Goal: Task Accomplishment & Management: Manage account settings

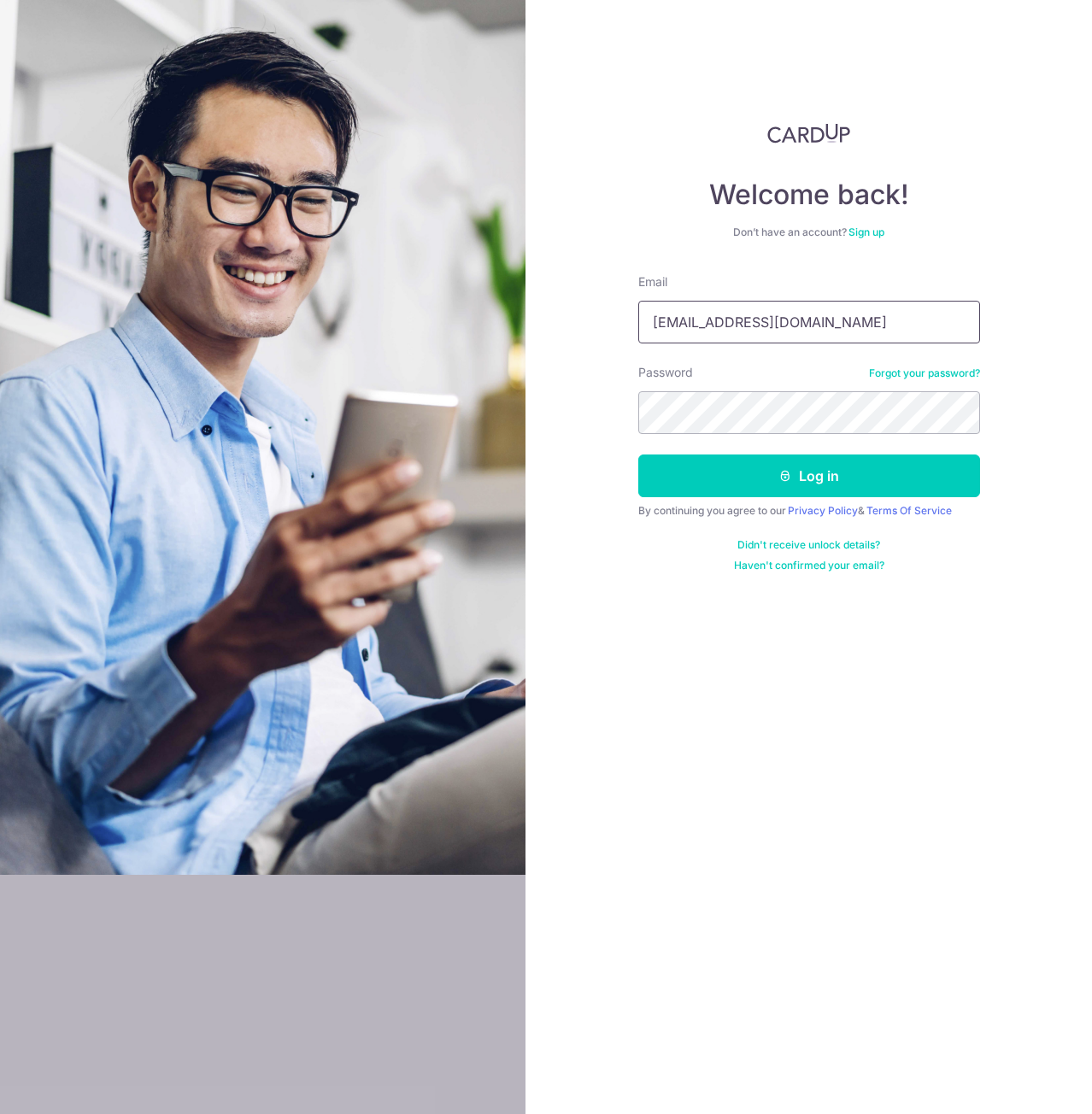
click at [860, 315] on input "[EMAIL_ADDRESS][DOMAIN_NAME]" at bounding box center [808, 323] width 341 height 43
type input "[EMAIL_ADDRESS][DOMAIN_NAME]"
click at [818, 481] on button "Log in" at bounding box center [808, 476] width 341 height 43
